Goal: Information Seeking & Learning: Check status

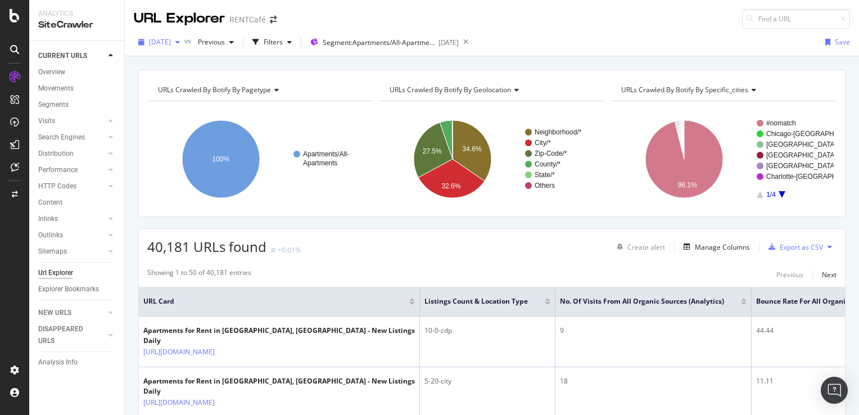
click at [171, 46] on span "[DATE]" at bounding box center [160, 42] width 22 height 10
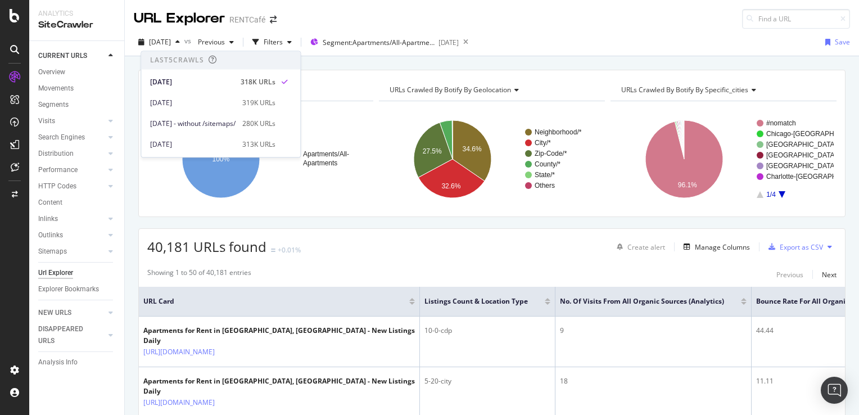
click at [369, 13] on div "URL Explorer RENTCafé" at bounding box center [492, 14] width 734 height 29
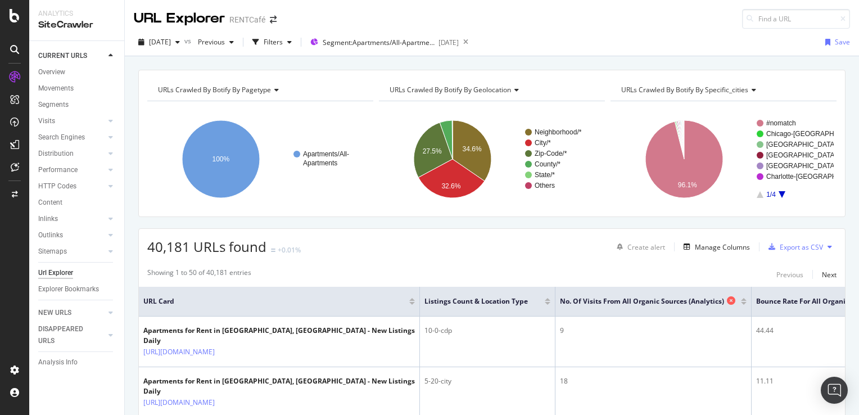
click at [684, 302] on span "No. of Visits from All Organic Sources (Analytics)" at bounding box center [642, 301] width 164 height 10
